Goal: Find specific page/section: Find specific page/section

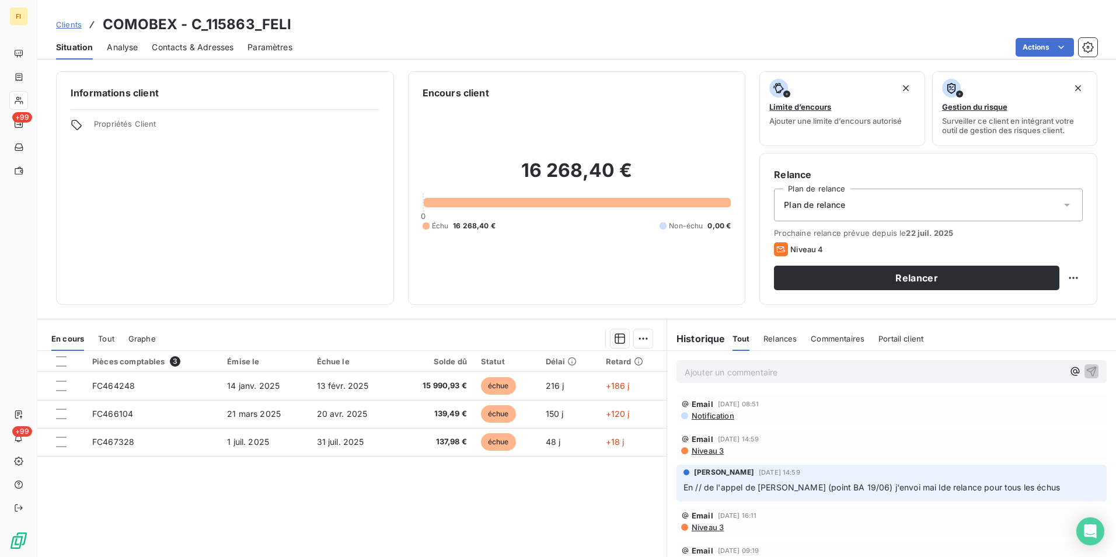
click at [70, 24] on span "Clients" at bounding box center [69, 24] width 26 height 9
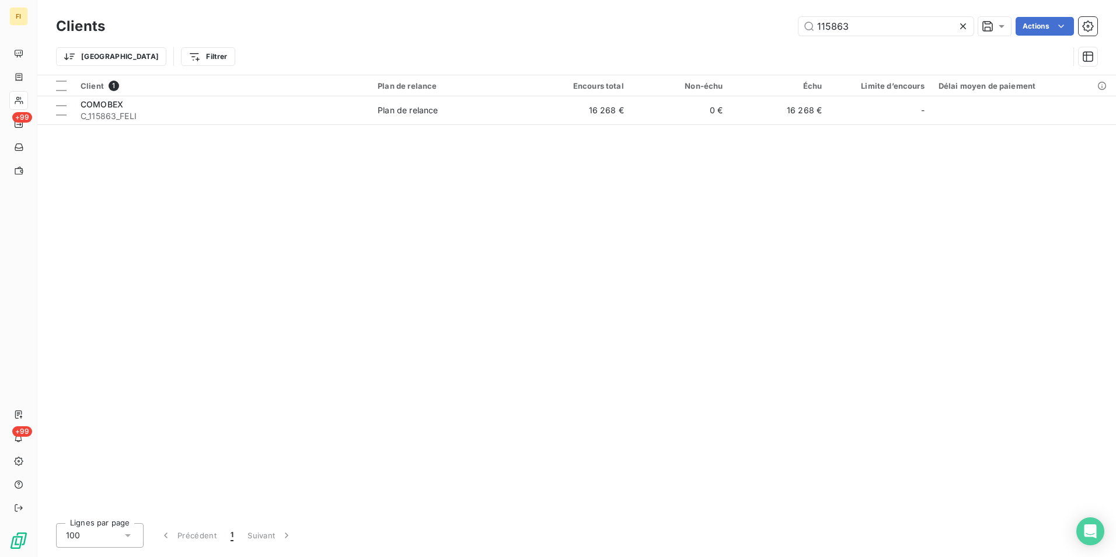
drag, startPoint x: 759, startPoint y: 18, endPoint x: 666, endPoint y: 26, distance: 93.8
click at [675, 19] on div "115863 Actions" at bounding box center [608, 26] width 978 height 19
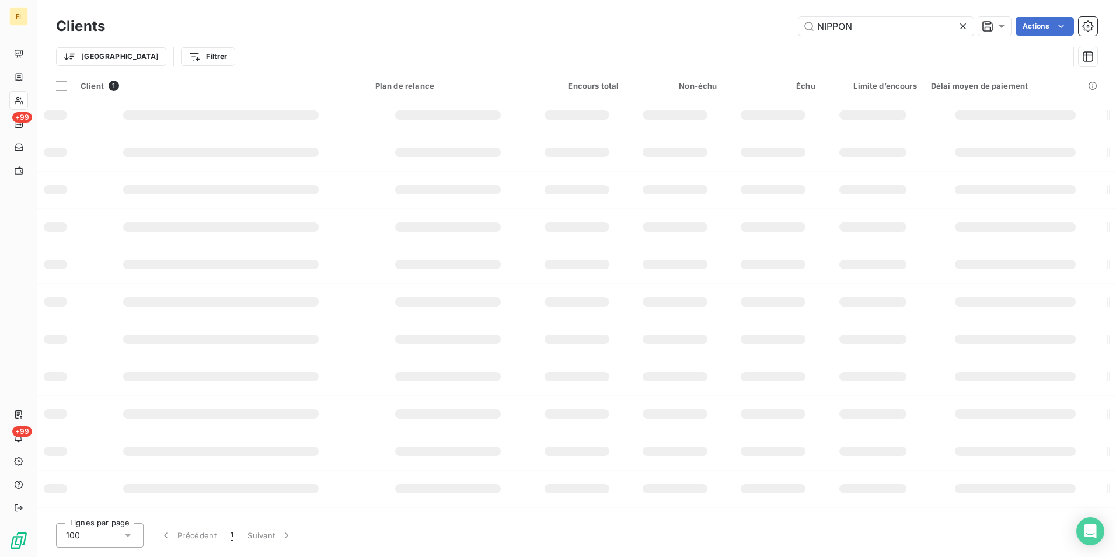
type input "NIPPON"
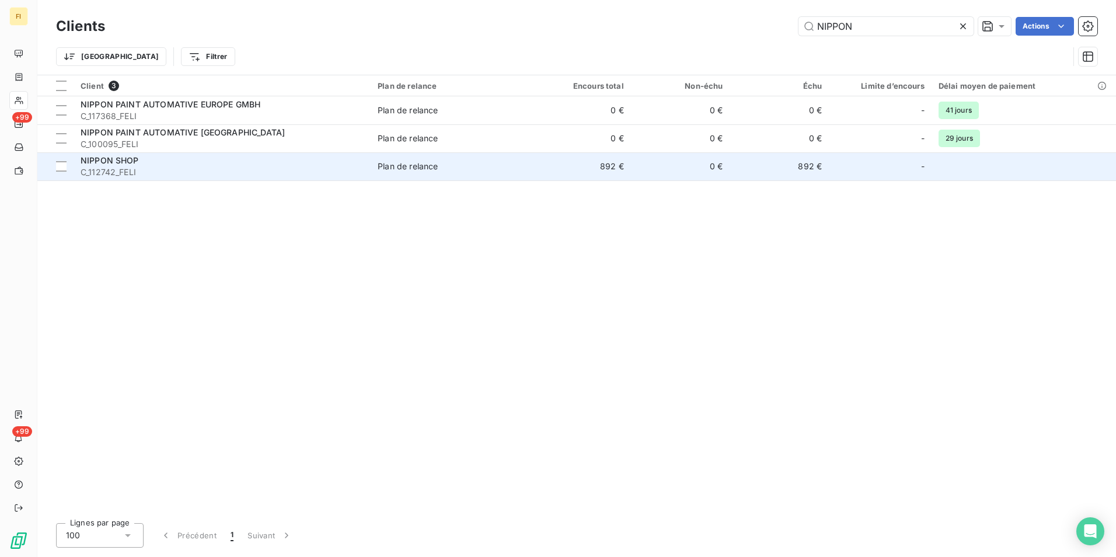
click at [218, 162] on div "NIPPON SHOP" at bounding box center [222, 161] width 283 height 12
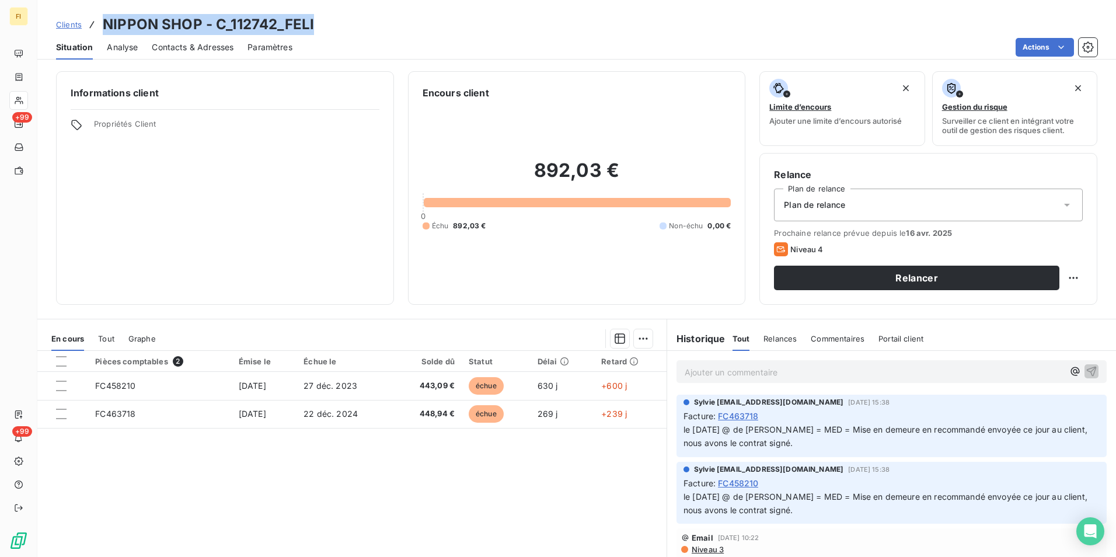
drag, startPoint x: 333, startPoint y: 23, endPoint x: 102, endPoint y: 21, distance: 230.5
click at [102, 21] on div "Clients NIPPON SHOP - C_112742_FELI" at bounding box center [576, 24] width 1078 height 21
copy h3 "NIPPON SHOP - C_112742_FELI"
